Goal: Transaction & Acquisition: Purchase product/service

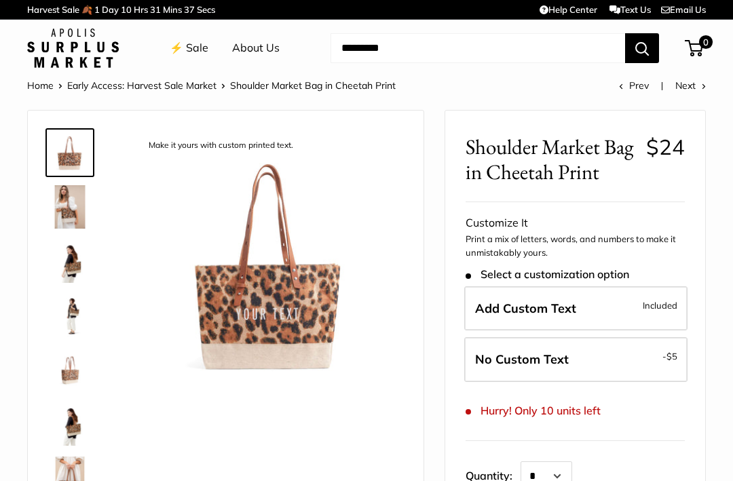
click at [664, 299] on span "Included" at bounding box center [660, 305] width 35 height 16
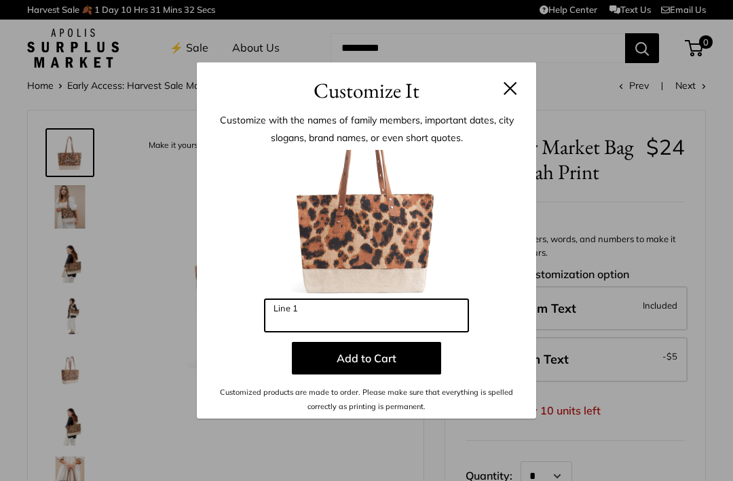
click at [319, 320] on input "Line 1" at bounding box center [367, 315] width 204 height 33
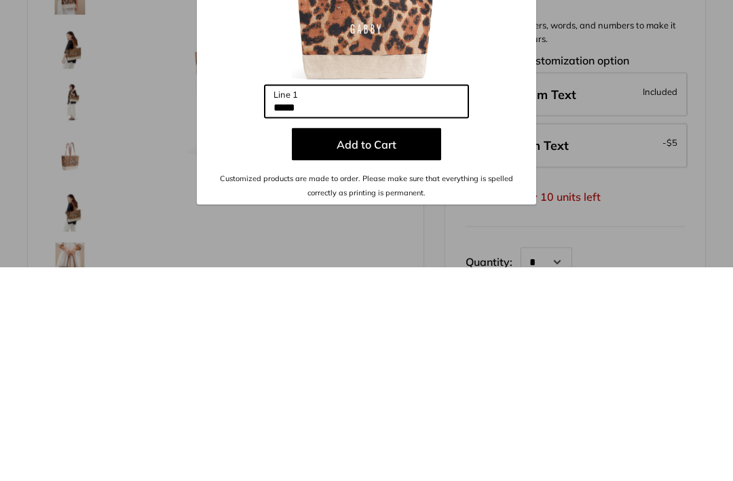
type input "*****"
click at [385, 342] on button "Add to Cart" at bounding box center [366, 358] width 149 height 33
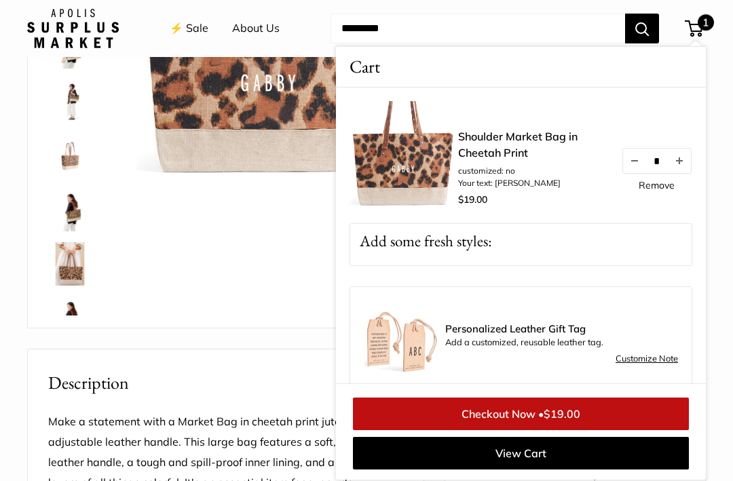
click at [685, 157] on button "Increase quantity by 1" at bounding box center [679, 161] width 23 height 24
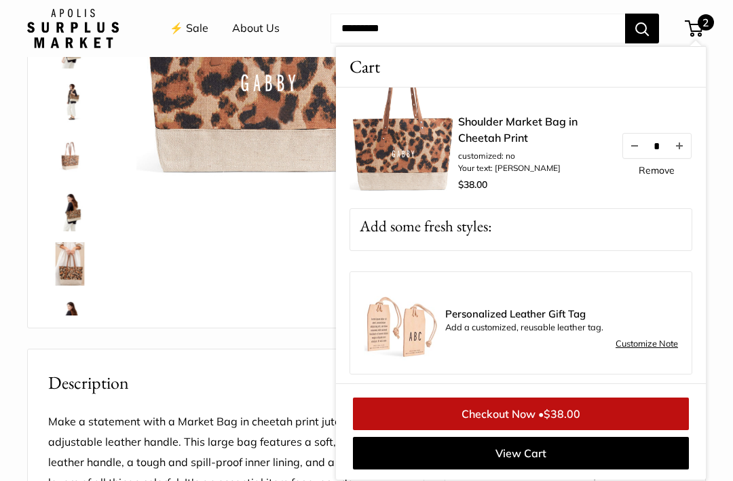
scroll to position [0, 0]
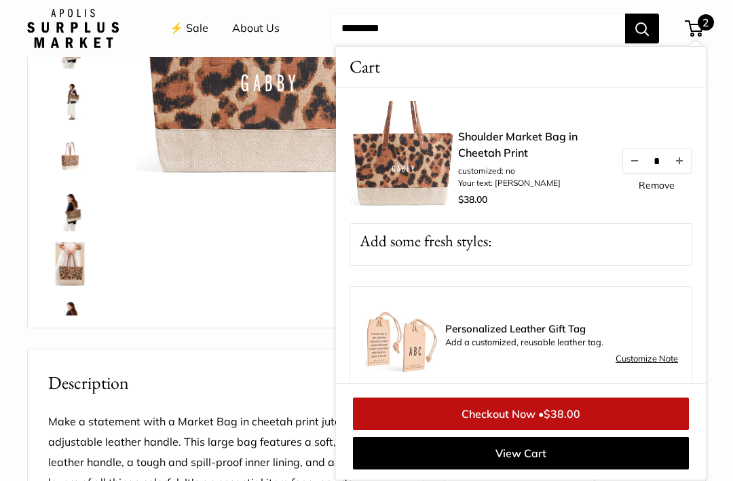
click at [640, 156] on button "Decrease quantity by 1" at bounding box center [634, 161] width 23 height 24
click at [705, 21] on span "1" at bounding box center [706, 22] width 16 height 16
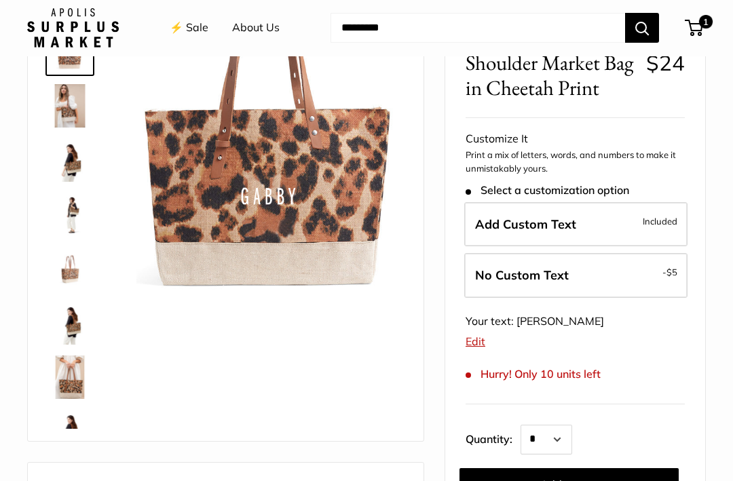
scroll to position [102, 0]
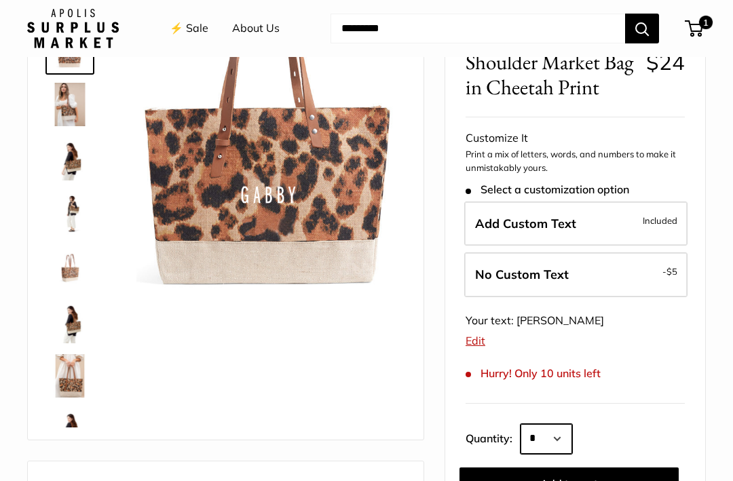
click at [572, 441] on select "* * * * * * * * * *** *** *** *** *** *** *** *** *** *** *** *** *** *** *** *…" at bounding box center [547, 439] width 52 height 30
select select "*"
click at [559, 223] on span "Add Custom Text" at bounding box center [525, 223] width 101 height 16
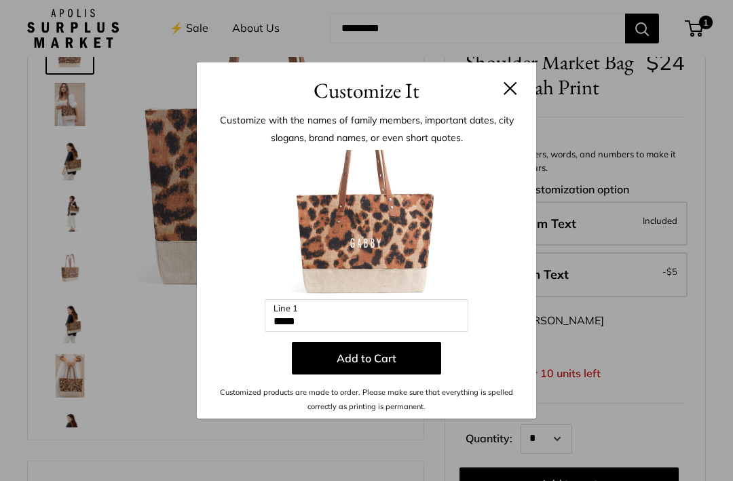
click at [512, 95] on button at bounding box center [511, 88] width 14 height 14
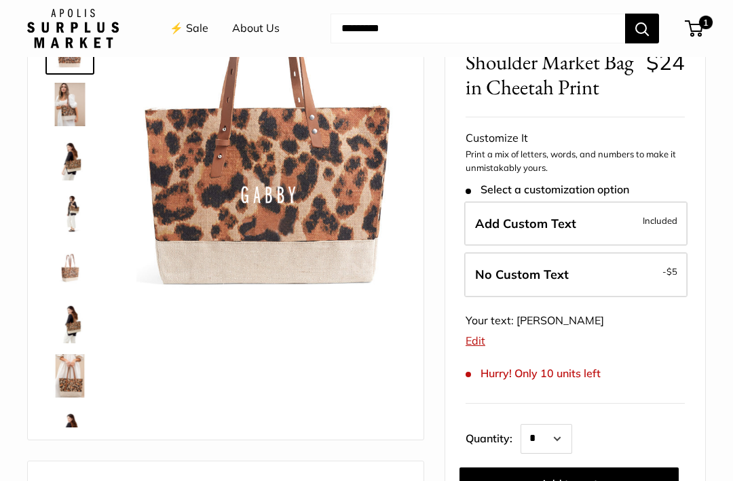
click at [515, 221] on span "Add Custom Text" at bounding box center [525, 223] width 101 height 16
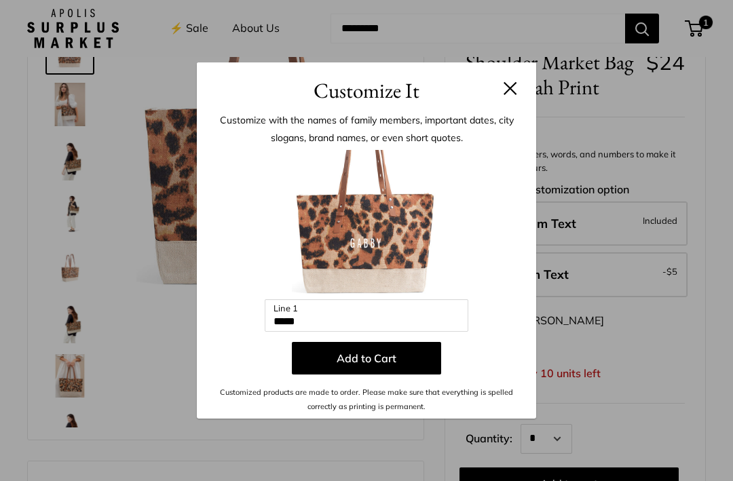
click at [505, 107] on h3 "Customize It" at bounding box center [366, 91] width 299 height 32
click at [514, 95] on button at bounding box center [511, 88] width 14 height 14
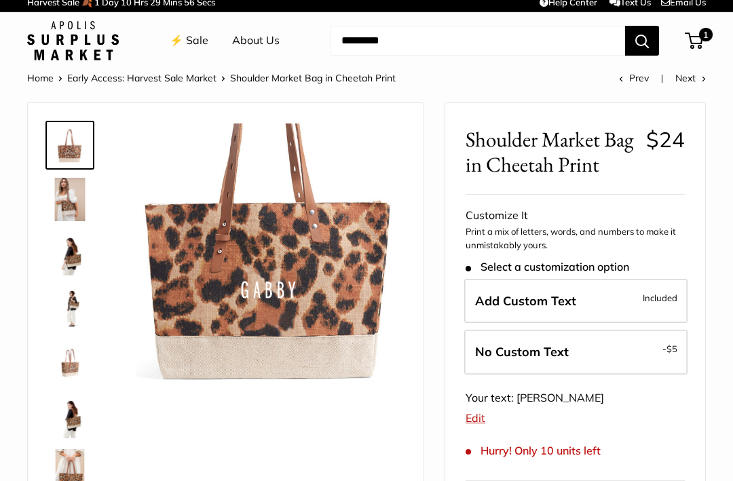
scroll to position [0, 0]
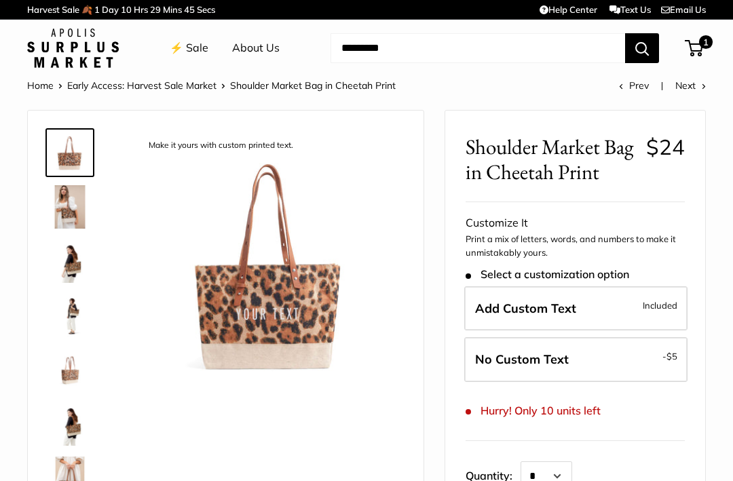
click at [639, 303] on label "Add Custom Text Included" at bounding box center [575, 308] width 223 height 45
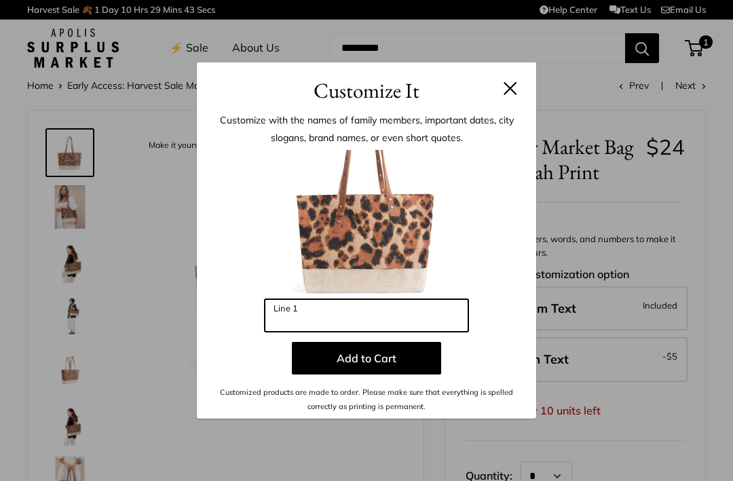
click at [296, 316] on input "Line 1" at bounding box center [367, 315] width 204 height 33
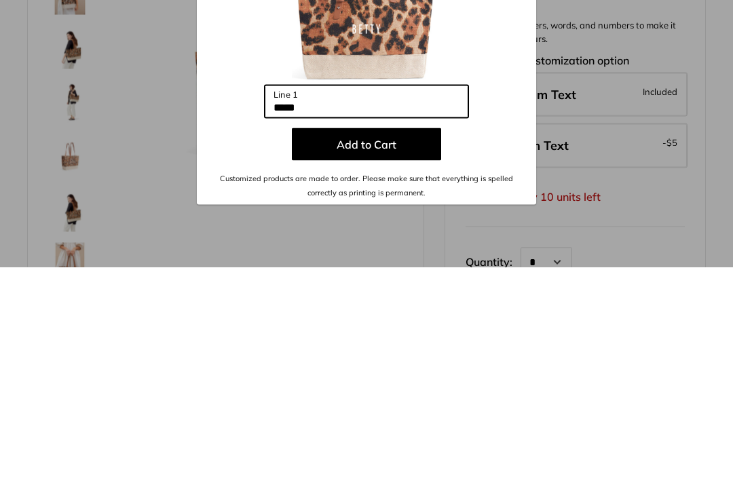
type input "*****"
click at [389, 342] on button "Add to Cart" at bounding box center [366, 358] width 149 height 33
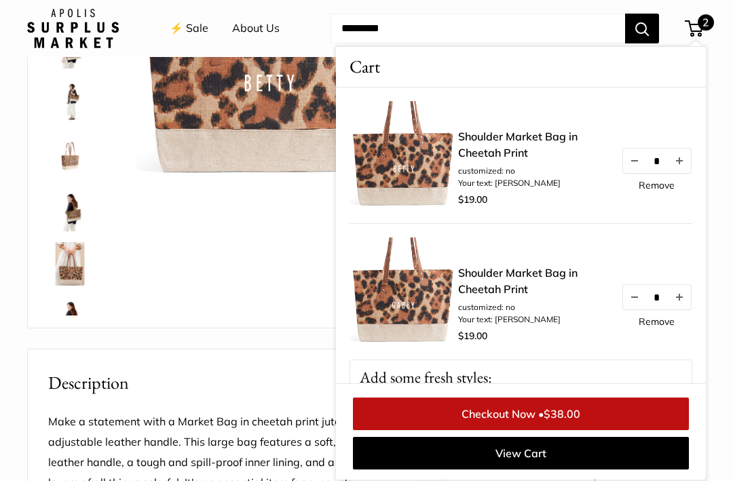
click at [540, 462] on link "View Cart" at bounding box center [521, 453] width 336 height 33
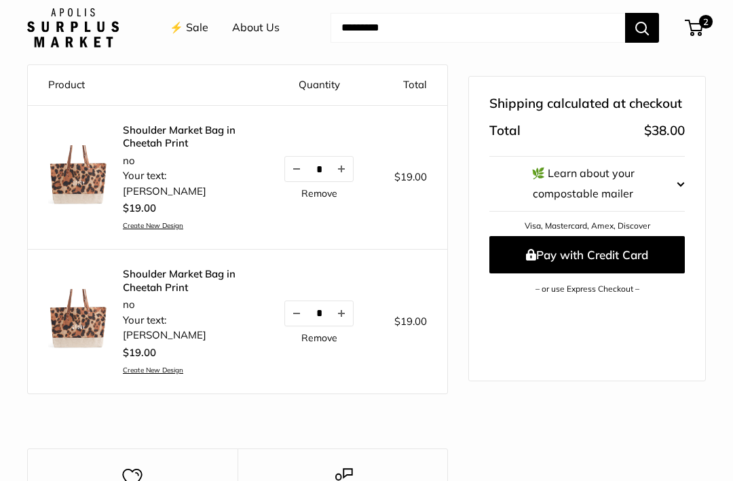
scroll to position [141, 0]
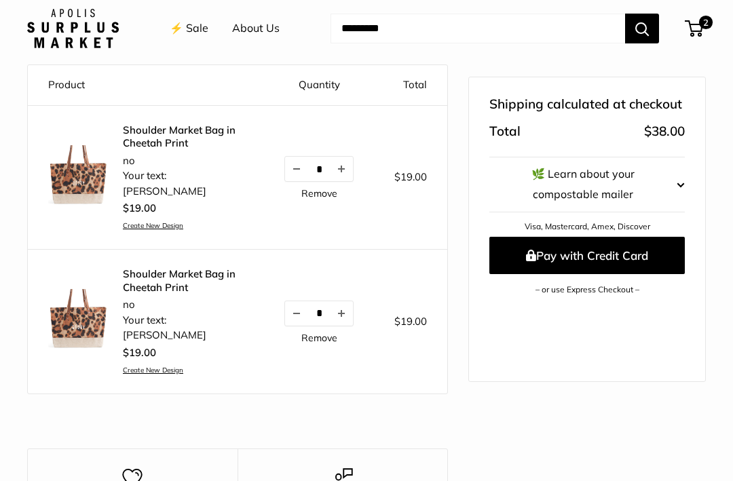
click at [599, 260] on button "Pay with Credit Card" at bounding box center [586, 254] width 195 height 37
